Goal: Task Accomplishment & Management: Complete application form

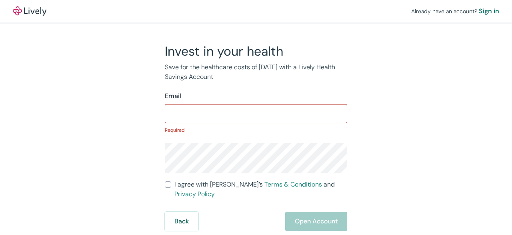
click at [253, 122] on div "​" at bounding box center [256, 113] width 183 height 19
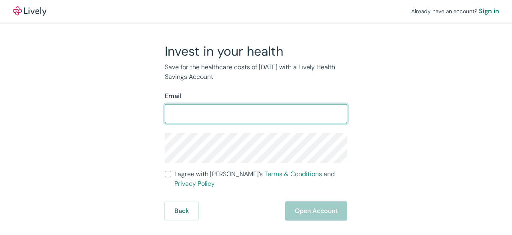
click at [253, 116] on input "Email" at bounding box center [256, 114] width 183 height 16
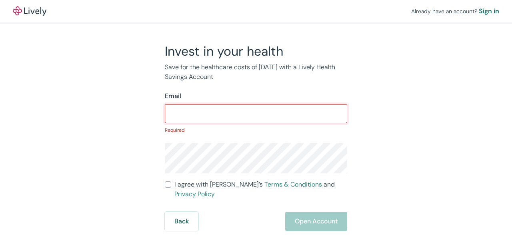
click at [278, 114] on input "Email" at bounding box center [256, 114] width 183 height 16
paste input "stevenprotzel3300@gmail.com"
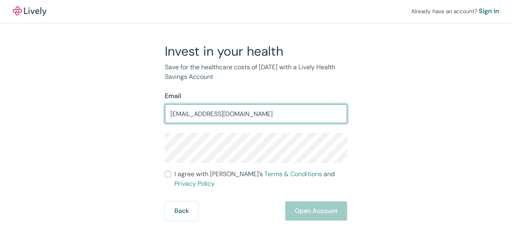
type input "stevenprotzel3300@gmail.com"
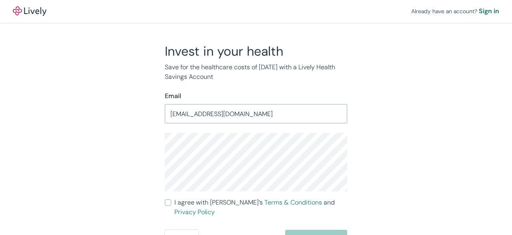
click at [169, 205] on input "I agree with Lively’s Terms & Conditions and Privacy Policy" at bounding box center [168, 202] width 6 height 6
checkbox input "true"
click at [323, 230] on button "Open Account" at bounding box center [316, 239] width 62 height 19
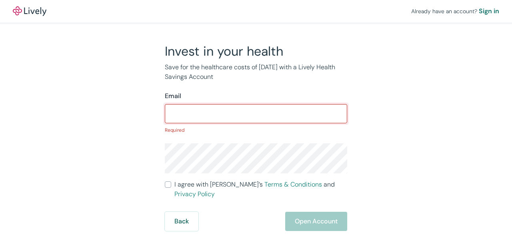
click at [229, 109] on input "Email" at bounding box center [256, 114] width 183 height 16
click at [198, 114] on input "Email" at bounding box center [256, 114] width 183 height 16
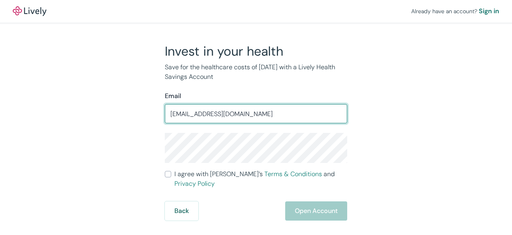
type input "stevenprotzel3300@gmail.com"
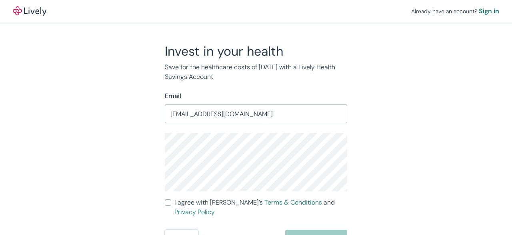
click at [167, 206] on label "I agree with Lively’s Terms & Conditions and Privacy Policy" at bounding box center [256, 207] width 183 height 19
click at [167, 206] on input "I agree with Lively’s Terms & Conditions and Privacy Policy" at bounding box center [168, 202] width 6 height 6
checkbox input "true"
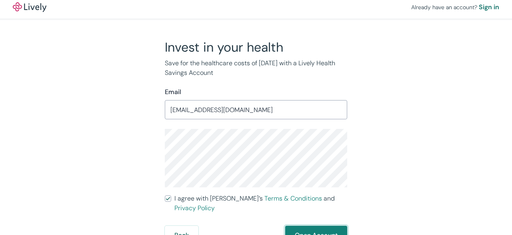
click at [303, 228] on button "Open Account" at bounding box center [316, 235] width 62 height 19
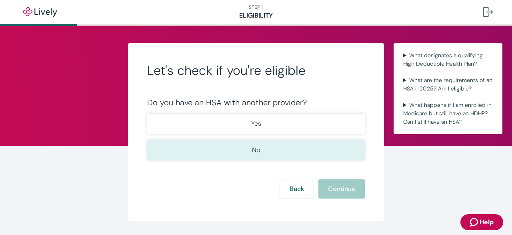
click at [254, 141] on button "No" at bounding box center [256, 150] width 218 height 20
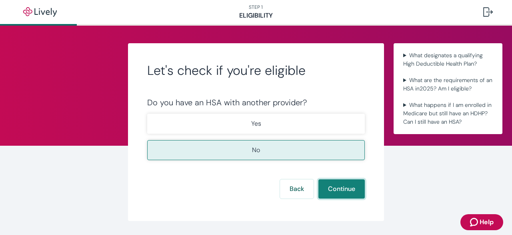
click at [339, 185] on button "Continue" at bounding box center [342, 188] width 46 height 19
click at [351, 183] on button "Continue" at bounding box center [342, 188] width 46 height 19
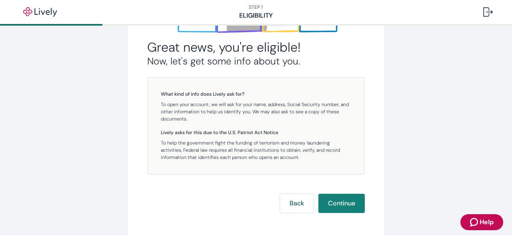
scroll to position [153, 0]
click at [332, 211] on button "Continue" at bounding box center [342, 203] width 46 height 19
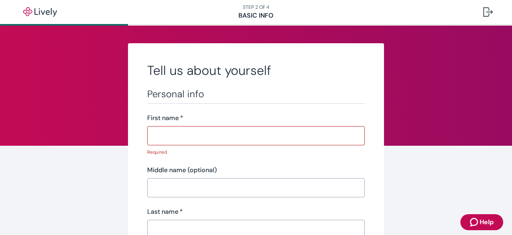
drag, startPoint x: 223, startPoint y: 124, endPoint x: 207, endPoint y: 138, distance: 21.3
click at [207, 138] on div "First name   * ​" at bounding box center [256, 129] width 218 height 32
click at [207, 138] on input "First name   *" at bounding box center [256, 136] width 218 height 16
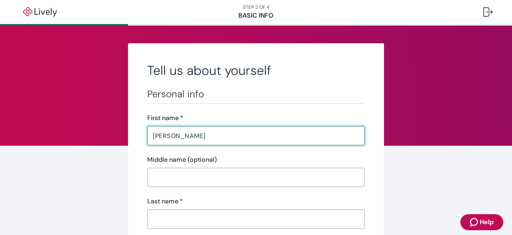
type input "Robert"
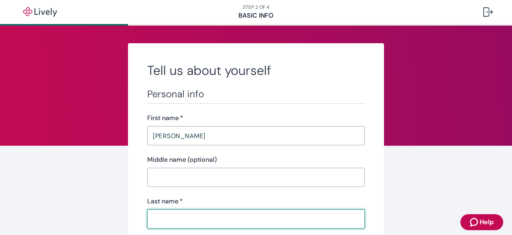
click at [195, 221] on input "Last name   *" at bounding box center [256, 219] width 218 height 16
type input "E"
type input "R"
type input "Sergel"
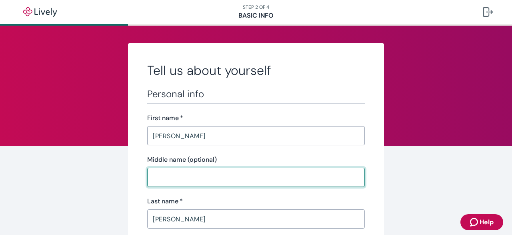
click at [203, 175] on input "Middle name (optional)" at bounding box center [256, 177] width 218 height 16
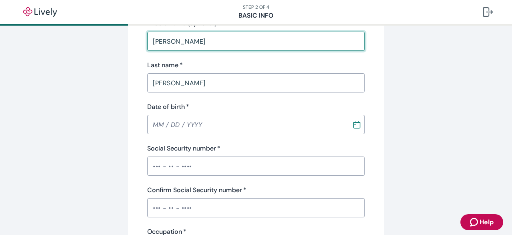
scroll to position [141, 0]
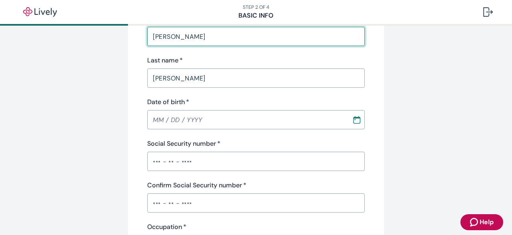
type input "John"
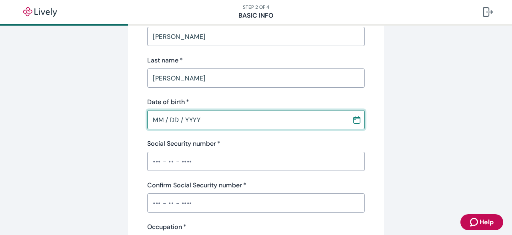
click at [160, 123] on input "MM / DD / YYYY" at bounding box center [246, 120] width 199 height 16
type input "06 / 13 / 1966"
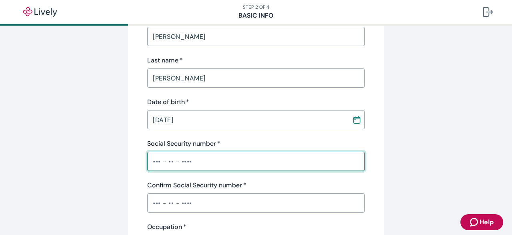
click at [193, 159] on input "Social Security number   *" at bounding box center [256, 161] width 218 height 16
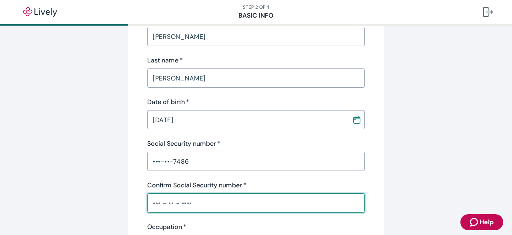
click at [169, 205] on input "Confirm Social Security number   *" at bounding box center [256, 203] width 218 height 16
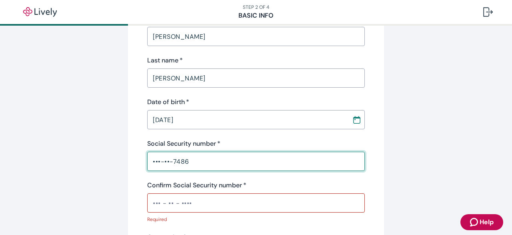
click at [195, 166] on input "•••-••-7486" at bounding box center [256, 161] width 218 height 16
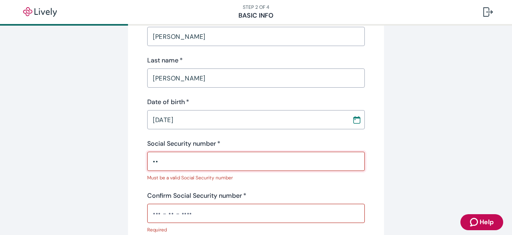
type input "•"
type input "•••-••-7486"
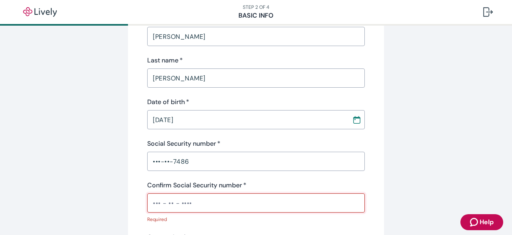
click at [155, 204] on input "Confirm Social Security number   *" at bounding box center [256, 203] width 218 height 16
type input "•"
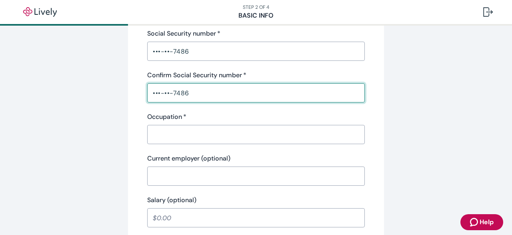
scroll to position [271, 0]
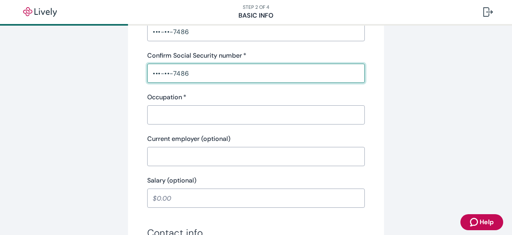
type input "•••-••-7486"
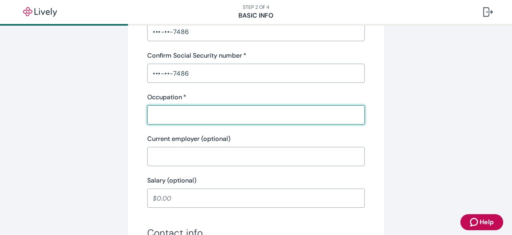
click at [209, 114] on input "Occupation   *" at bounding box center [256, 115] width 218 height 16
type input "Company Owner"
click at [249, 194] on input "Salary (optional)" at bounding box center [256, 198] width 218 height 16
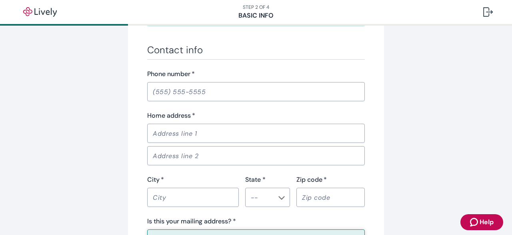
scroll to position [459, 0]
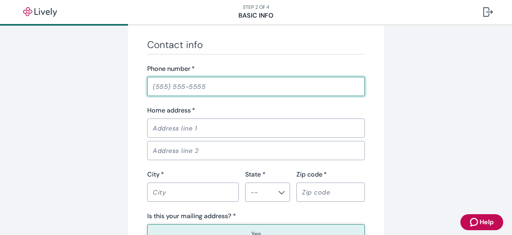
click at [200, 87] on input "Phone number   *" at bounding box center [256, 86] width 218 height 16
type input "(269) 296-6983"
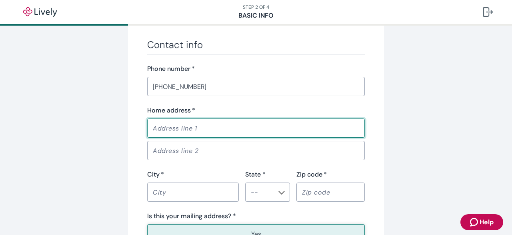
click at [167, 125] on input "Home address   *" at bounding box center [256, 128] width 218 height 16
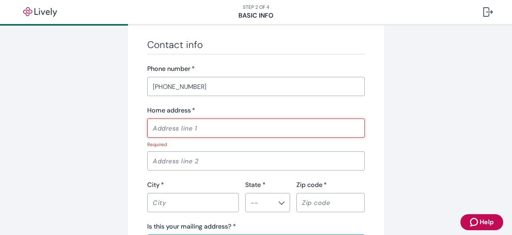
click at [203, 130] on input "Home address   *" at bounding box center [256, 128] width 218 height 16
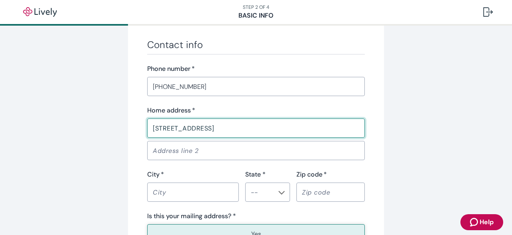
type input "29026 Gabilan St"
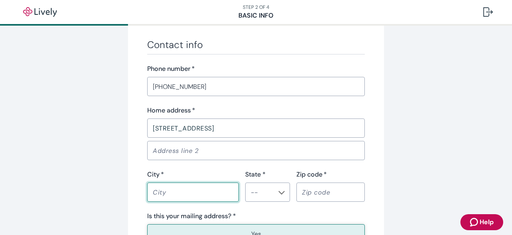
click at [190, 196] on input "City   *" at bounding box center [193, 192] width 92 height 16
type input "BARSTOW"
click at [270, 193] on input "State *" at bounding box center [261, 192] width 27 height 11
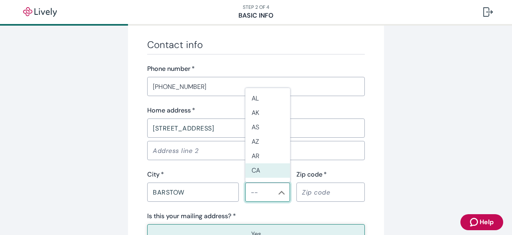
click at [263, 174] on li "CA" at bounding box center [267, 170] width 45 height 14
type input "CA"
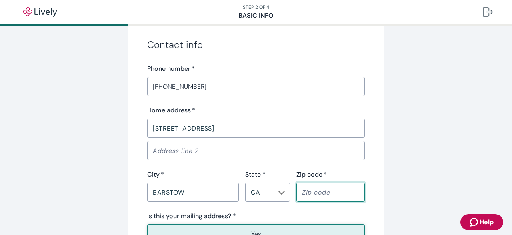
click at [312, 196] on input "Zip code   *" at bounding box center [331, 192] width 68 height 16
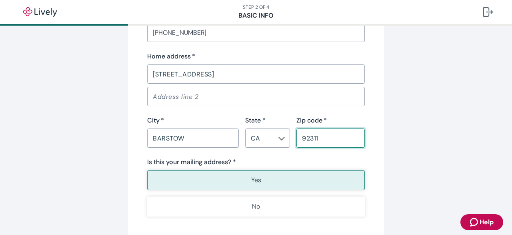
scroll to position [521, 0]
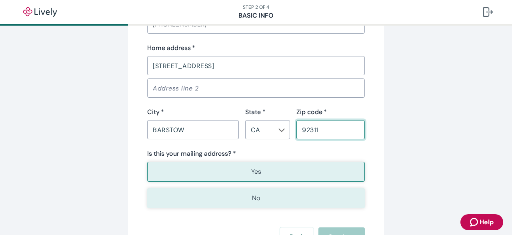
type input "92311"
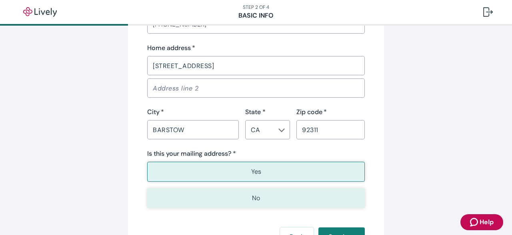
click at [238, 196] on button "No" at bounding box center [256, 198] width 218 height 20
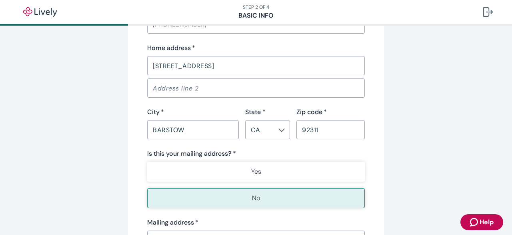
scroll to position [691, 0]
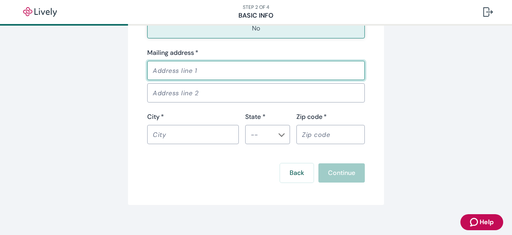
click at [211, 74] on input "Mailing address   *" at bounding box center [256, 70] width 218 height 16
type input "1220 Townsend Ave"
type input "Youngstown"
type input "OH"
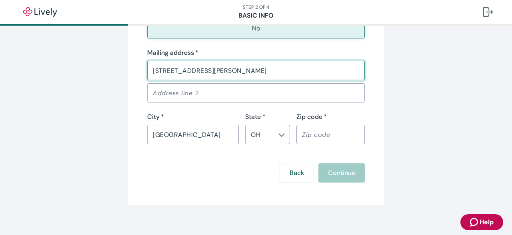
type input "44505"
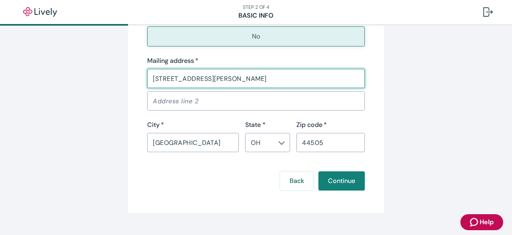
scroll to position [698, 0]
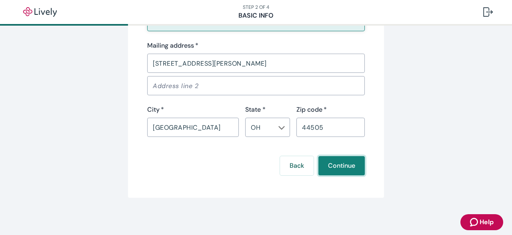
click at [351, 167] on button "Continue" at bounding box center [342, 165] width 46 height 19
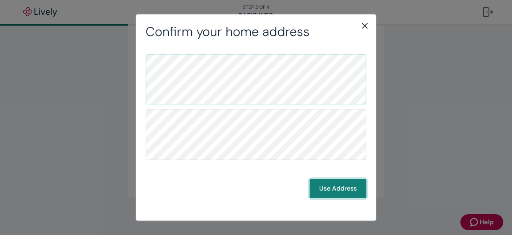
click at [341, 189] on button "Use Address" at bounding box center [338, 188] width 57 height 19
click at [344, 188] on button "Use Address" at bounding box center [338, 188] width 57 height 19
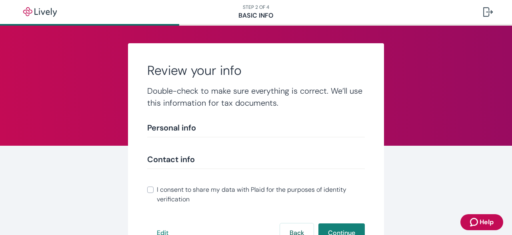
scroll to position [219, 0]
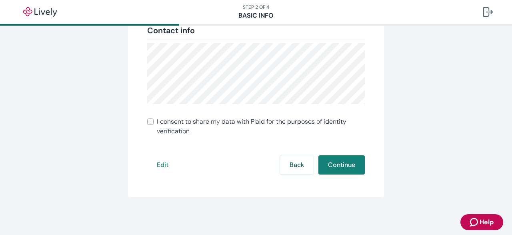
click at [151, 122] on input "I consent to share my data with Plaid for the purposes of identity verification" at bounding box center [150, 121] width 6 height 6
checkbox input "true"
click at [344, 160] on button "Continue" at bounding box center [342, 164] width 46 height 19
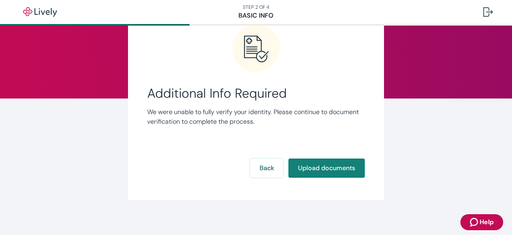
scroll to position [51, 0]
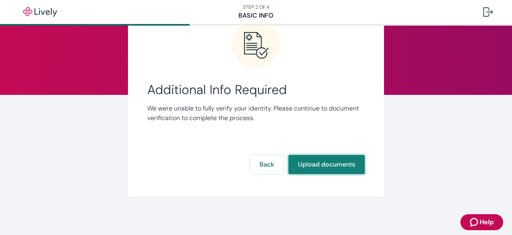
click at [349, 163] on button "Upload documents" at bounding box center [327, 164] width 76 height 19
click at [343, 158] on button "Upload documents" at bounding box center [327, 164] width 76 height 19
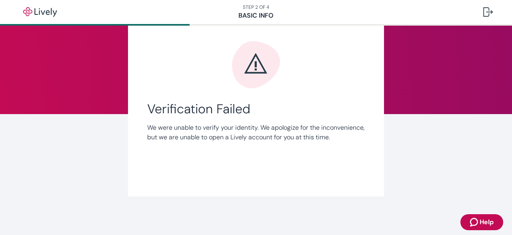
scroll to position [41, 0]
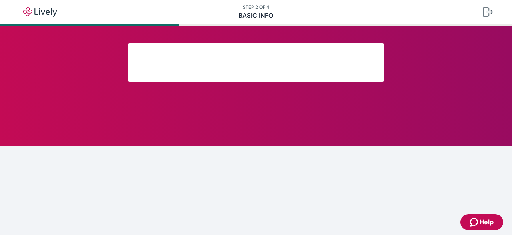
scroll to position [219, 0]
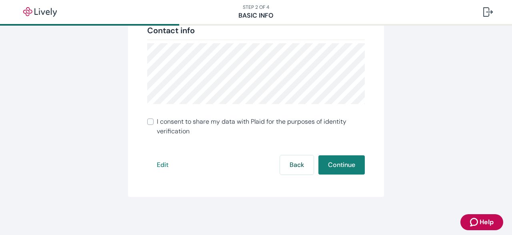
click at [149, 121] on input "I consent to share my data with Plaid for the purposes of identity verification" at bounding box center [150, 121] width 6 height 6
checkbox input "true"
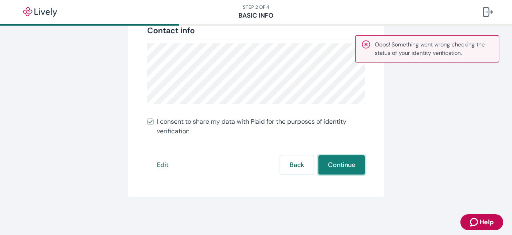
click at [352, 157] on button "Continue" at bounding box center [342, 164] width 46 height 19
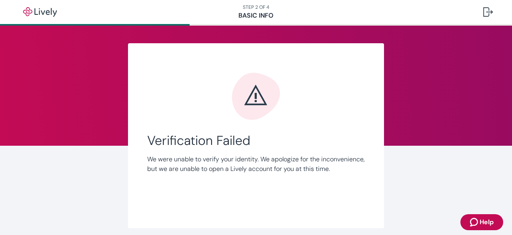
click at [349, 163] on p "We were unable to verify your identity. We apologize for the inconvenience, but…" at bounding box center [256, 164] width 218 height 19
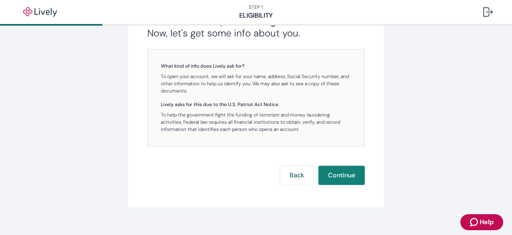
scroll to position [193, 0]
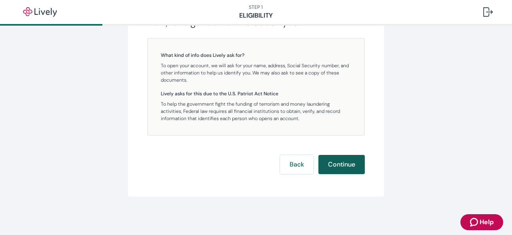
click at [349, 169] on button "Continue" at bounding box center [342, 164] width 46 height 19
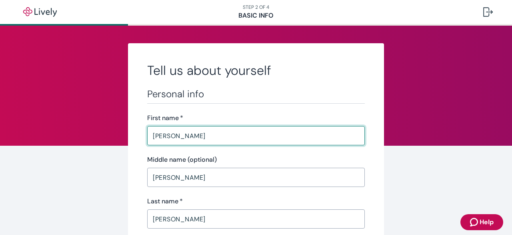
click at [195, 133] on input "Robert" at bounding box center [256, 136] width 218 height 16
paste input "547741116 PROTZEL STEVEN"
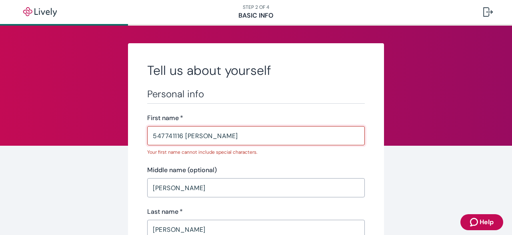
click at [223, 137] on input "547741116 PROTZEL STEVEN" at bounding box center [256, 136] width 218 height 16
click at [196, 134] on input "547741116 PROTZEL STEVEN" at bounding box center [256, 136] width 218 height 16
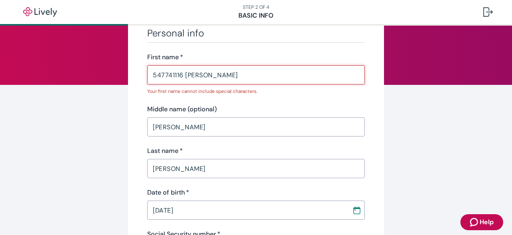
scroll to position [62, 0]
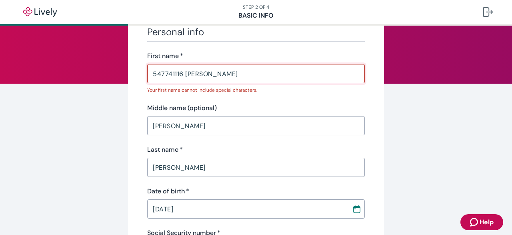
type input "547741116 STEVEN"
click at [198, 164] on input "Sergel" at bounding box center [256, 167] width 218 height 16
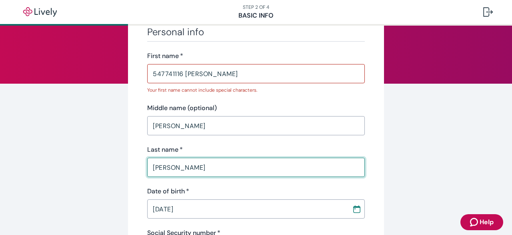
click at [198, 164] on input "Sergel" at bounding box center [256, 167] width 218 height 16
paste input "PROTZEL"
type input "PROTZEL"
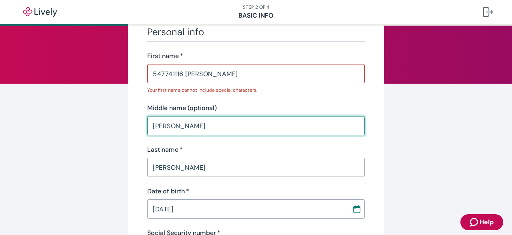
click at [199, 128] on input "John" at bounding box center [256, 126] width 218 height 16
click at [178, 74] on input "547741116 STEVEN" at bounding box center [256, 74] width 218 height 16
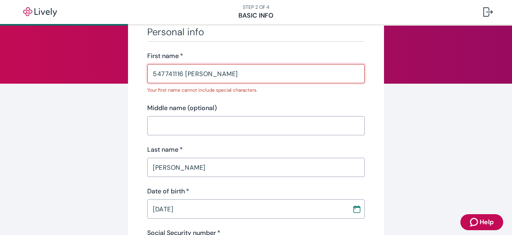
click at [178, 74] on input "547741116 STEVEN" at bounding box center [256, 74] width 218 height 16
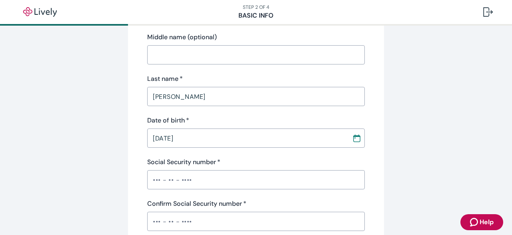
scroll to position [125, 0]
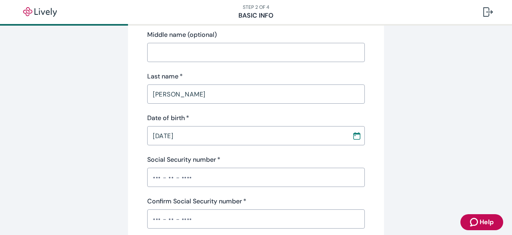
type input "STEVEN"
click at [163, 174] on input "Social Security number   *" at bounding box center [256, 177] width 218 height 16
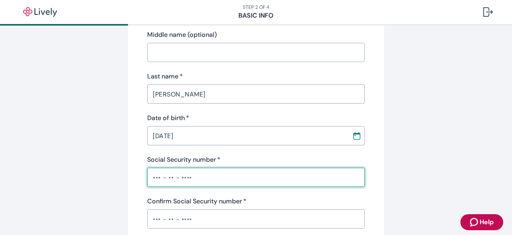
click at [163, 174] on input "Social Security number   *" at bounding box center [256, 177] width 218 height 16
paste input "•••-••-1116"
type input "•••-••-1116"
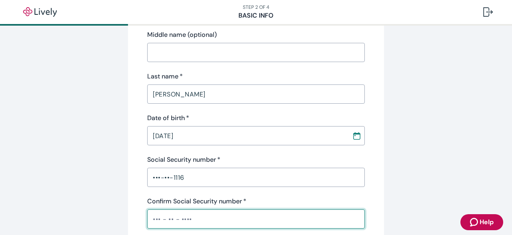
click at [164, 219] on input "Confirm Social Security number   *" at bounding box center [256, 219] width 218 height 16
paste input "•••-••-1116"
type input "•••-••-1116"
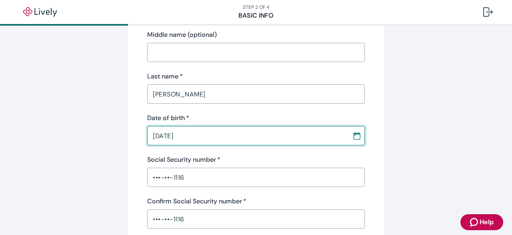
click at [209, 131] on input "06 / 13 / 1966" at bounding box center [246, 136] width 199 height 16
click at [203, 133] on input "09 / 01 / 1966" at bounding box center [246, 136] width 199 height 16
click at [195, 134] on input "09 / 01 / 1966" at bounding box center [246, 136] width 199 height 16
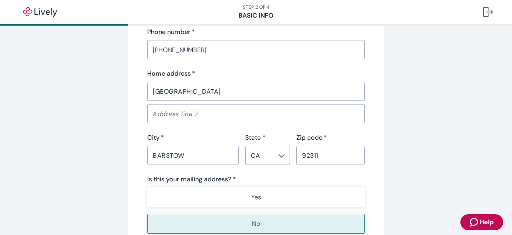
scroll to position [496, 0]
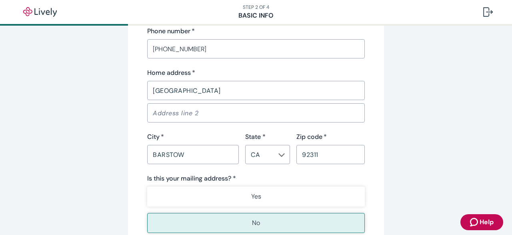
type input "09 / 01 / 1952"
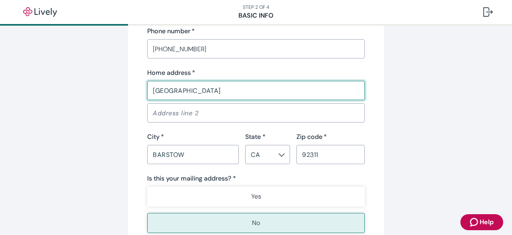
click at [273, 91] on input "29026 GABILAN ST" at bounding box center [256, 90] width 218 height 16
paste input "EIGHT MIDDLEFIELD DRIVE"
type input "EIGHT MIDDLEFIELD DRIVE"
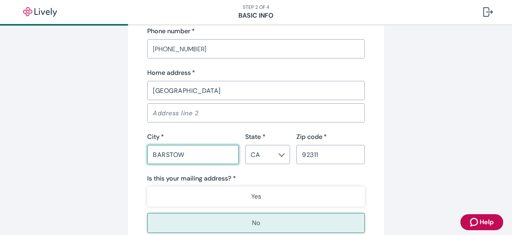
click at [199, 154] on input "BARSTOW" at bounding box center [193, 155] width 92 height 16
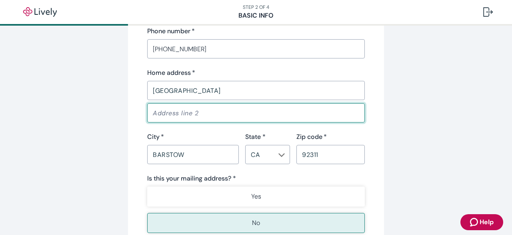
click at [204, 108] on input "Address line 2" at bounding box center [256, 113] width 218 height 16
paste input "SAN FRANCISO, CA 94132"
click at [223, 112] on input "SAN FRANCISO, CA 94132" at bounding box center [256, 113] width 218 height 16
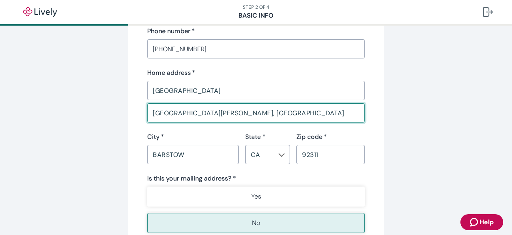
type input "SAN FRANCISO, CA"
click at [308, 154] on input "92311" at bounding box center [331, 155] width 68 height 16
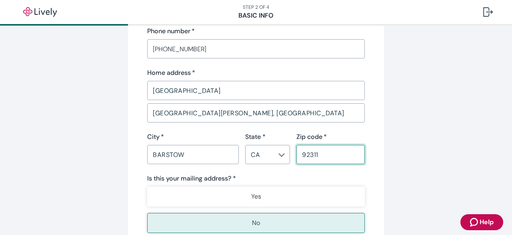
click at [308, 154] on input "92311" at bounding box center [331, 155] width 68 height 16
paste input "4132"
type input "94132"
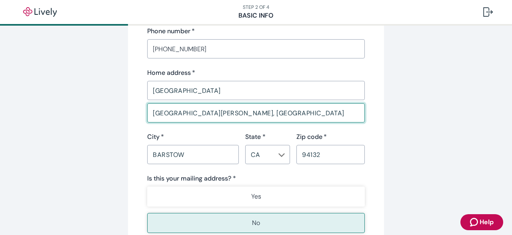
click at [219, 110] on input "SAN FRANCISO, CA" at bounding box center [256, 113] width 218 height 16
click at [216, 109] on input "SAN FRANCISO," at bounding box center [256, 113] width 218 height 16
type input "SAN FRANCISO"
click at [180, 111] on input "SAN FRANCISO" at bounding box center [256, 113] width 218 height 16
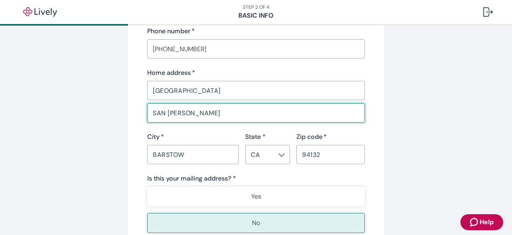
click at [180, 111] on input "SAN FRANCISO" at bounding box center [256, 113] width 218 height 16
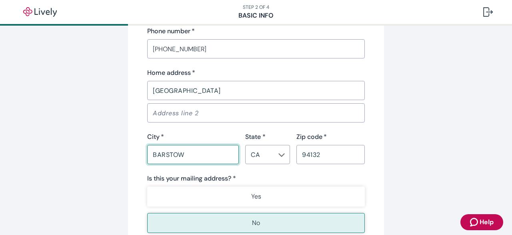
click at [177, 157] on input "BARSTOW" at bounding box center [193, 155] width 92 height 16
paste input "SAN FRANCISO"
type input "SAN FRANCISO"
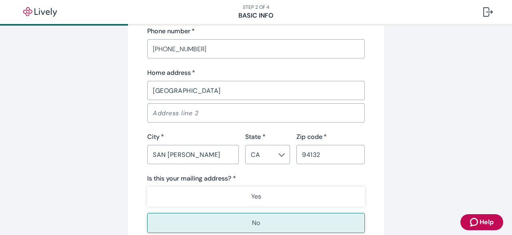
click at [243, 216] on button "No" at bounding box center [256, 223] width 218 height 20
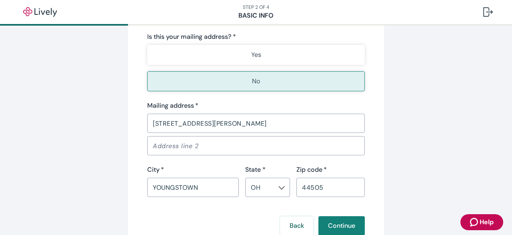
scroll to position [698, 0]
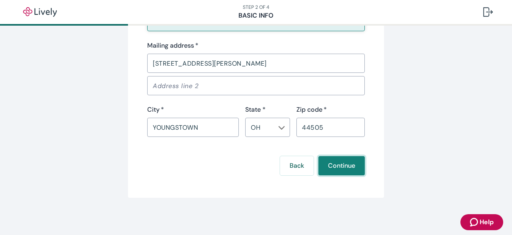
click at [349, 158] on button "Continue" at bounding box center [342, 165] width 46 height 19
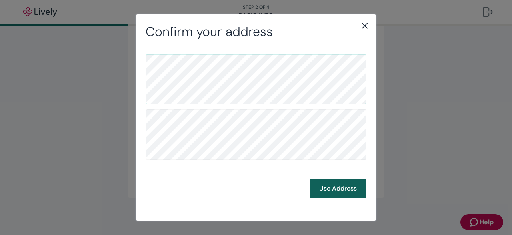
click at [337, 189] on button "Use Address" at bounding box center [338, 188] width 57 height 19
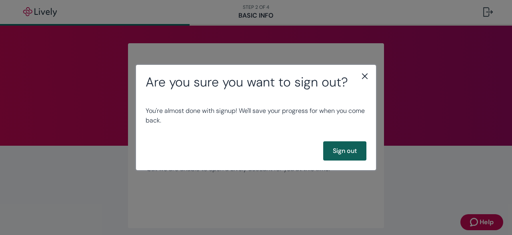
click at [353, 149] on button "Sign out" at bounding box center [344, 150] width 43 height 19
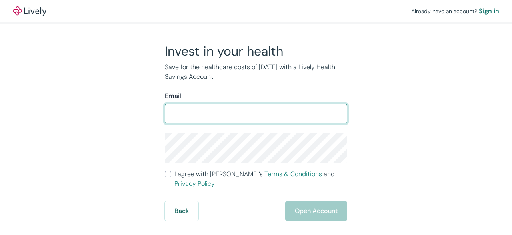
click at [205, 109] on input "Email" at bounding box center [256, 114] width 183 height 16
type input "[EMAIL_ADDRESS][DOMAIN_NAME]"
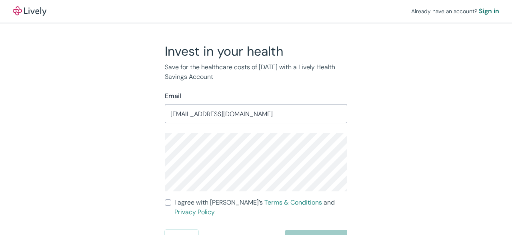
scroll to position [4, 0]
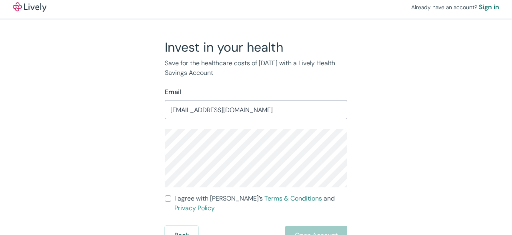
click at [165, 198] on div "Invest in your health Save for the healthcare costs of [DATE] with a Lively Hea…" at bounding box center [251, 142] width 192 height 206
click at [168, 198] on input "I agree with Lively’s Terms & Conditions and Privacy Policy" at bounding box center [168, 198] width 6 height 6
checkbox input "true"
click at [328, 226] on button "Open Account" at bounding box center [316, 235] width 62 height 19
